Goal: Information Seeking & Learning: Learn about a topic

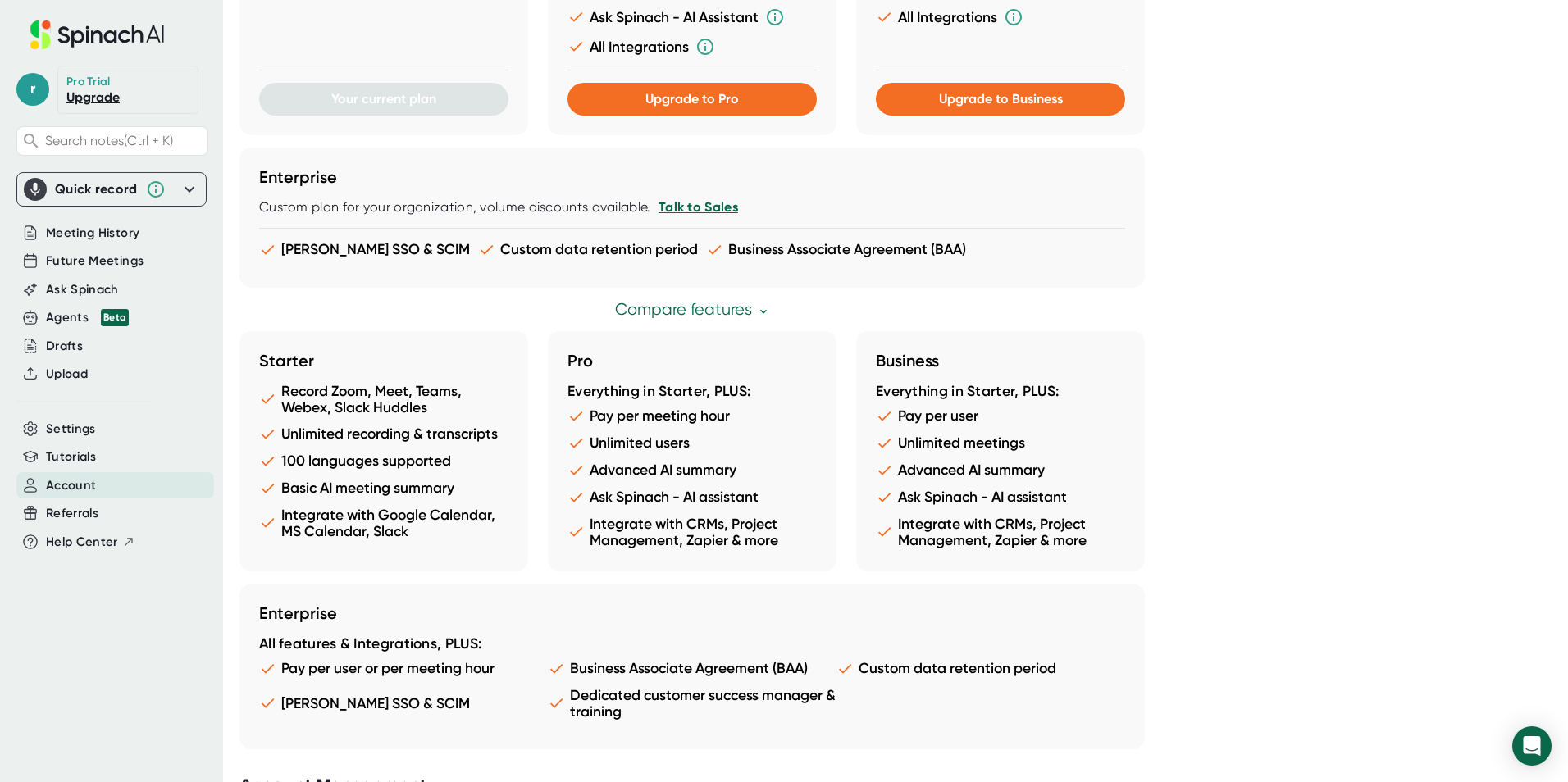
scroll to position [748, 0]
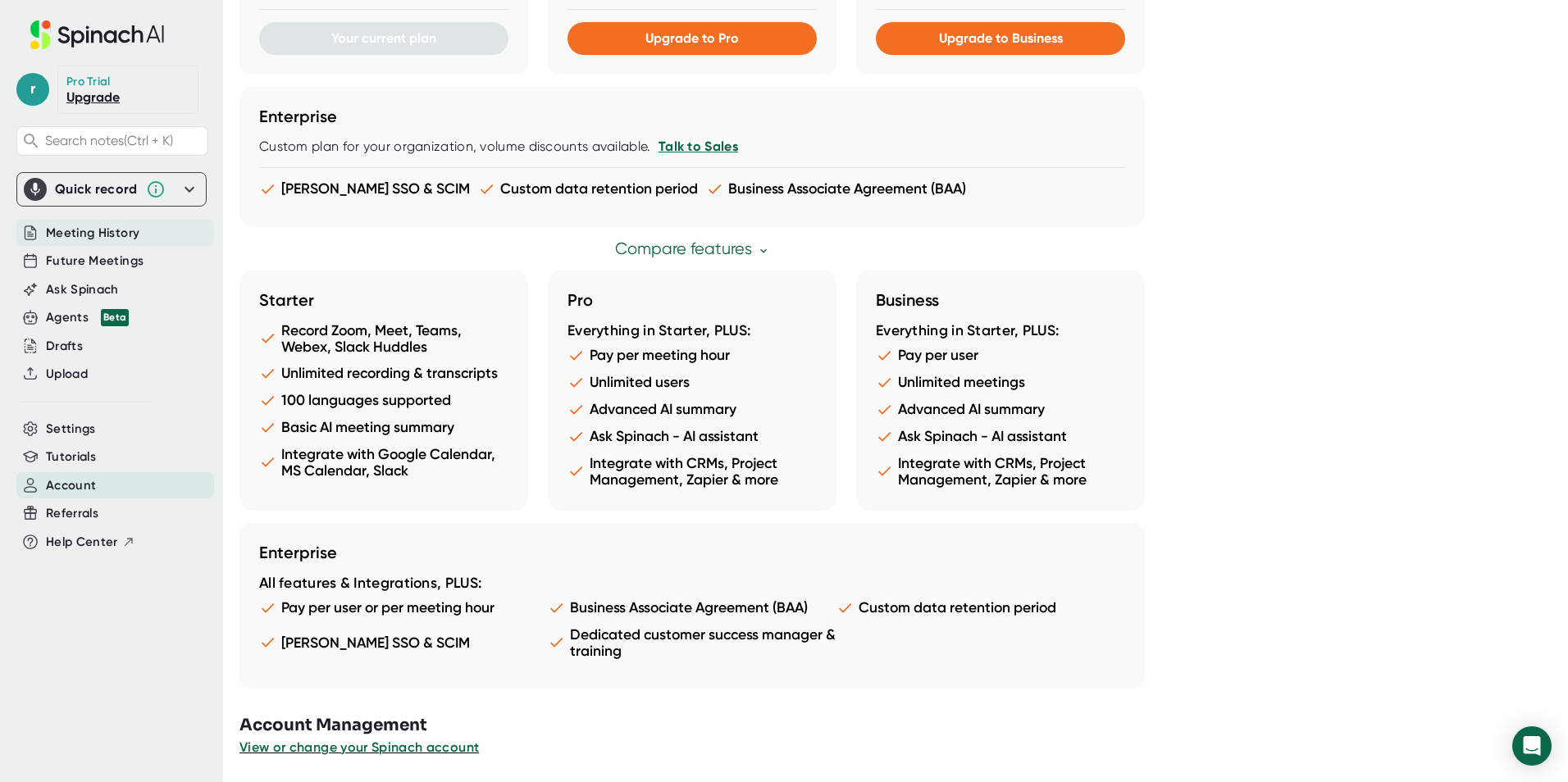
click at [115, 235] on span "Meeting History" at bounding box center [92, 232] width 94 height 19
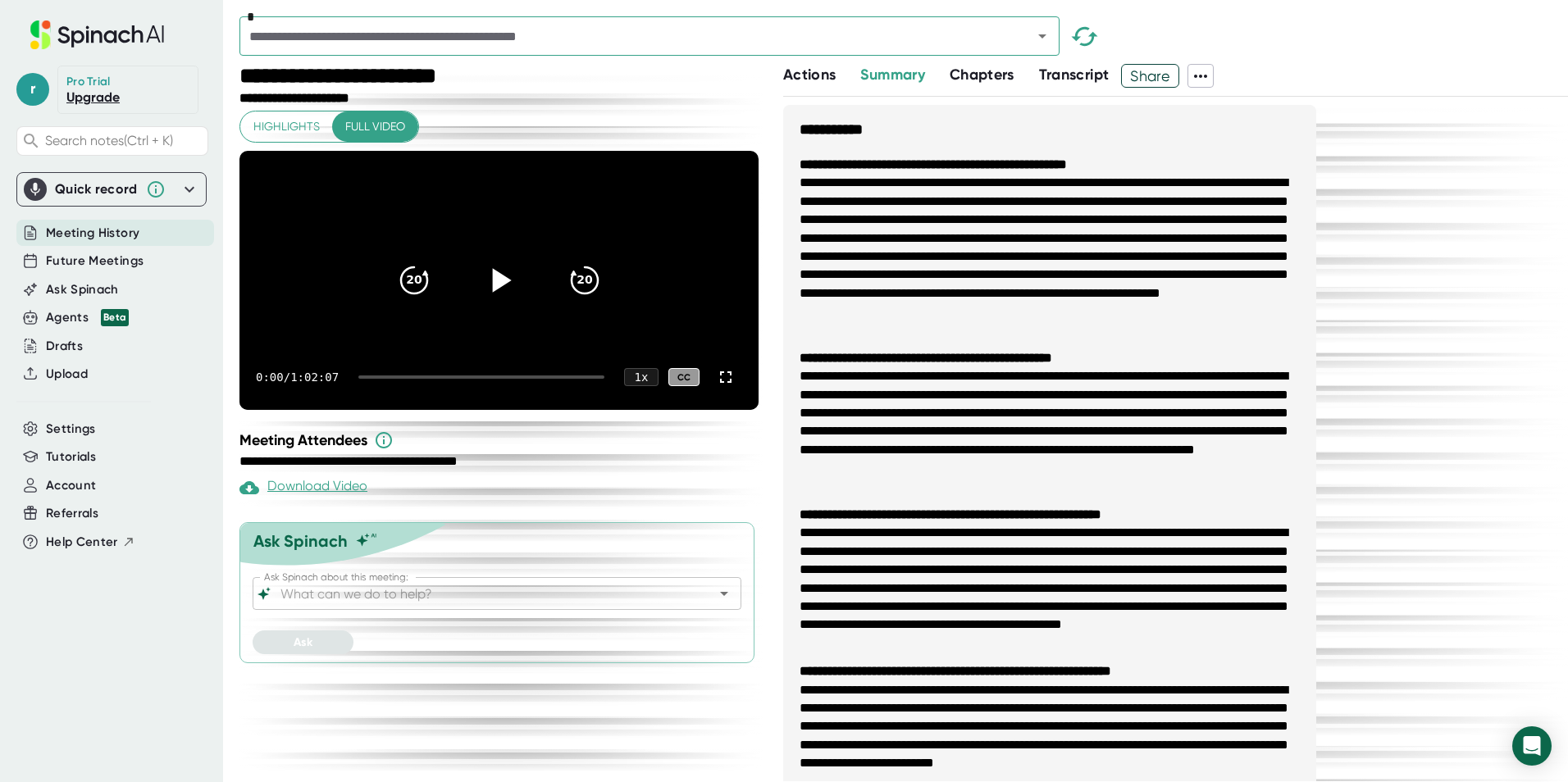
click at [507, 294] on icon at bounding box center [498, 280] width 41 height 41
click at [407, 379] on div at bounding box center [481, 377] width 246 height 3
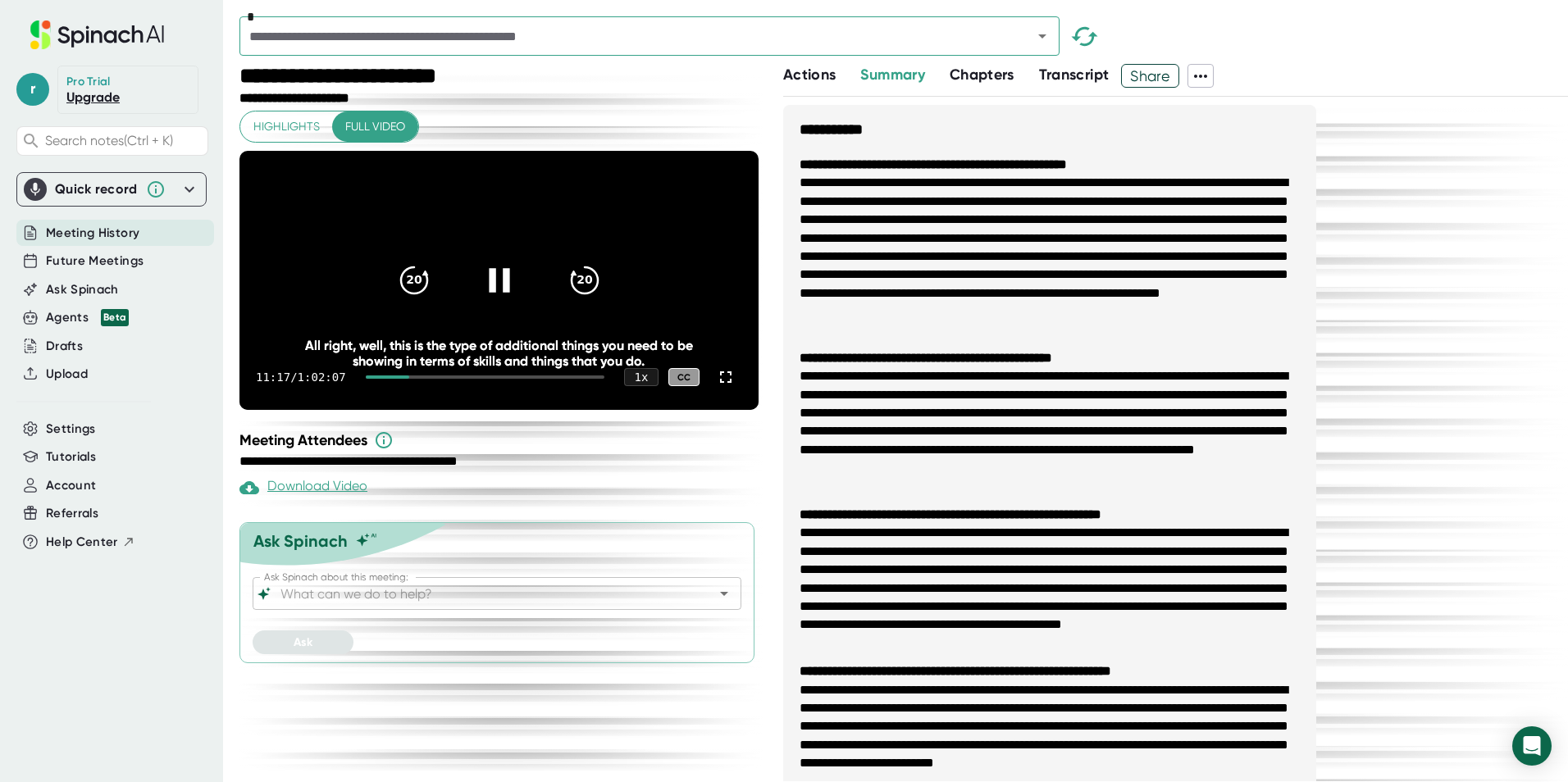
click at [426, 379] on div at bounding box center [484, 377] width 238 height 3
click at [504, 292] on icon at bounding box center [498, 280] width 21 height 24
